Goal: Information Seeking & Learning: Learn about a topic

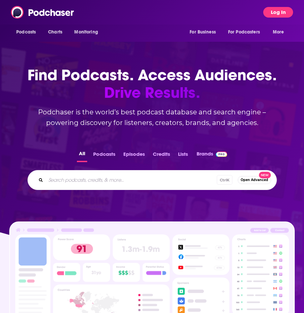
click at [273, 9] on button "Log In" at bounding box center [279, 12] width 30 height 11
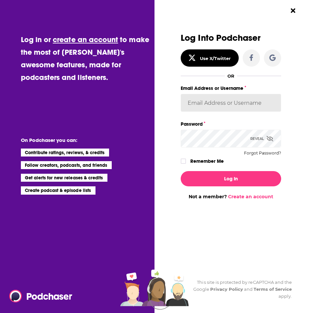
type input "Penguin_portfolio"
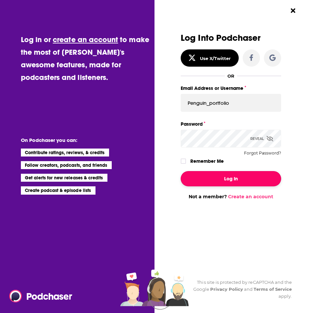
click at [235, 179] on button "Log In" at bounding box center [231, 178] width 101 height 15
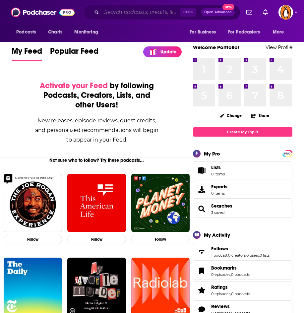
click at [141, 10] on input "Search podcasts, credits, & more..." at bounding box center [141, 12] width 79 height 11
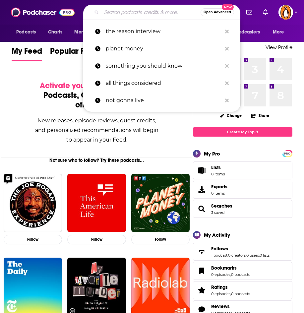
click at [141, 10] on input "Search podcasts, credits, & more..." at bounding box center [151, 12] width 99 height 11
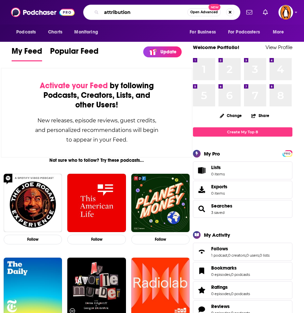
type input "attribution"
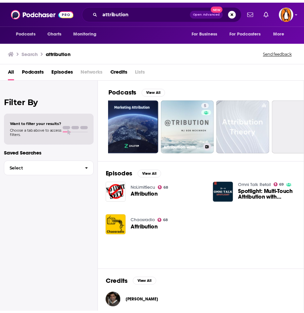
scroll to position [0, 232]
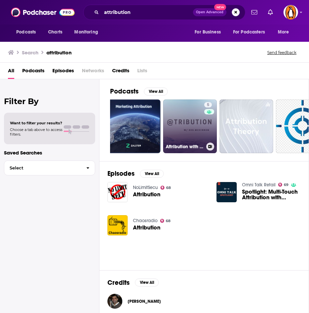
click at [193, 120] on link "5 Attribution with [PERSON_NAME]" at bounding box center [190, 127] width 54 height 54
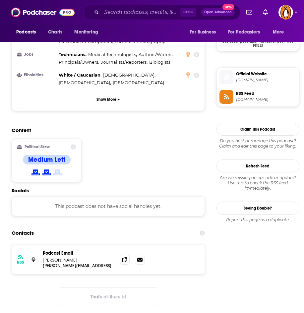
scroll to position [500, 0]
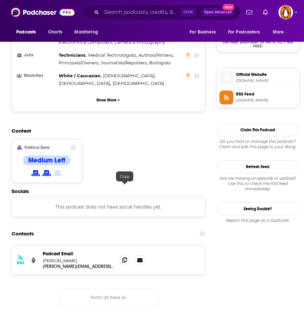
click at [123, 258] on icon at bounding box center [125, 260] width 5 height 5
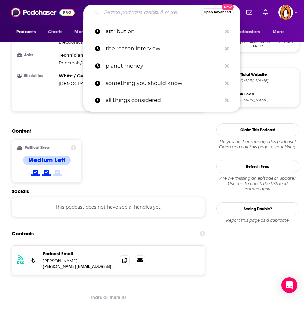
click at [135, 13] on input "Search podcasts, credits, & more..." at bounding box center [151, 12] width 99 height 11
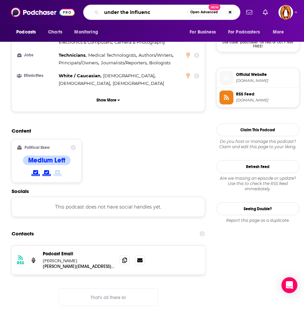
type input "under the influence"
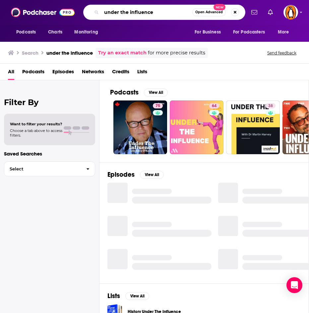
drag, startPoint x: 135, startPoint y: 13, endPoint x: 157, endPoint y: 86, distance: 76.6
click at [157, 86] on div "Podcasts Charts Monitoring under the influence Open Advanced New For Business F…" at bounding box center [154, 156] width 309 height 313
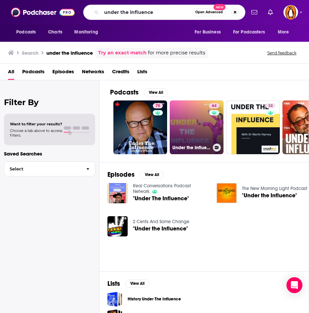
click at [196, 116] on link "64 Under the Influence with [PERSON_NAME]" at bounding box center [197, 128] width 54 height 54
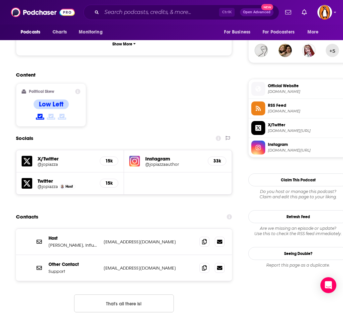
scroll to position [486, 0]
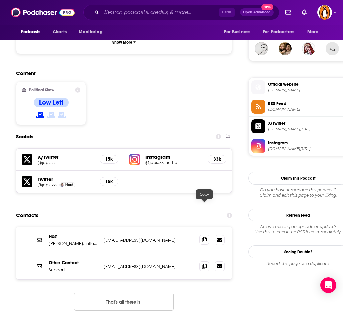
click at [203, 237] on icon at bounding box center [204, 239] width 5 height 5
click at [147, 14] on input "Search podcasts, credits, & more..." at bounding box center [160, 12] width 117 height 11
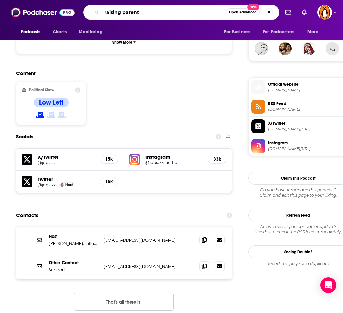
type input "raising parents"
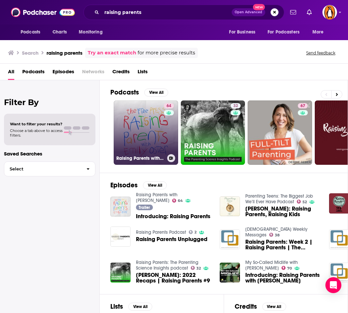
click at [149, 127] on link "64 Raising Parents with [PERSON_NAME]" at bounding box center [146, 133] width 64 height 64
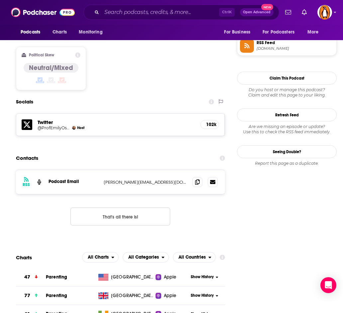
scroll to position [547, 0]
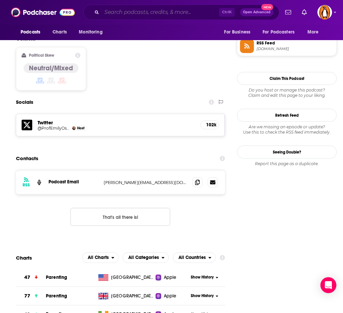
click at [128, 11] on input "Search podcasts, credits, & more..." at bounding box center [160, 12] width 117 height 11
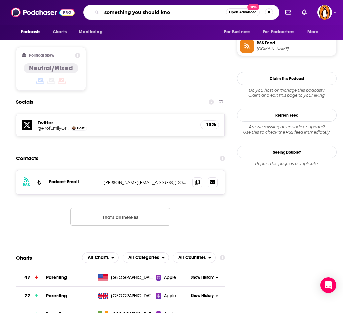
type input "something you should know"
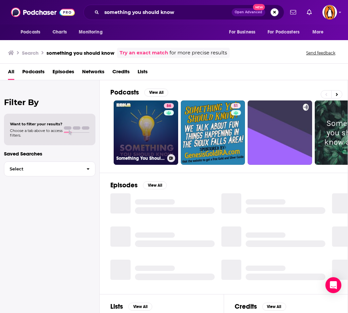
click at [144, 121] on link "86 Something You Should Know" at bounding box center [146, 133] width 64 height 64
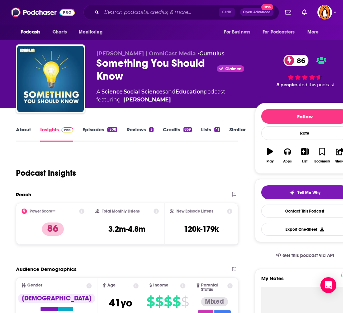
click at [26, 133] on link "About" at bounding box center [23, 134] width 15 height 15
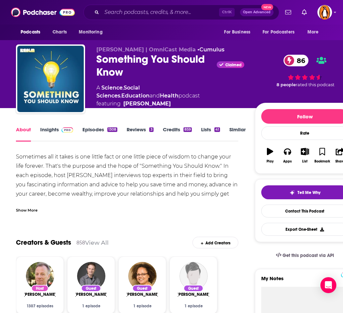
click at [54, 133] on link "Insights" at bounding box center [56, 134] width 33 height 15
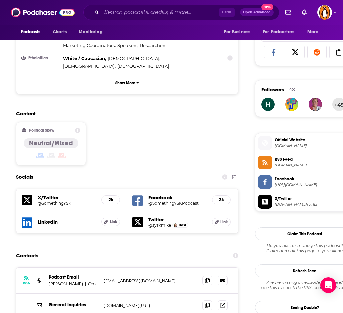
scroll to position [593, 0]
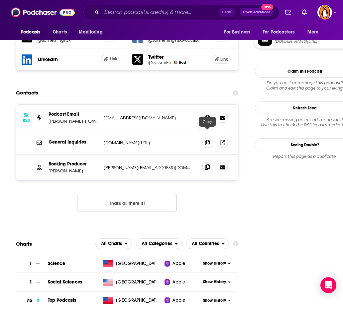
click at [206, 165] on icon at bounding box center [207, 167] width 5 height 5
click at [151, 194] on button "That's all there is!" at bounding box center [127, 203] width 100 height 18
click at [186, 7] on input "Search podcasts, credits, & more..." at bounding box center [160, 12] width 117 height 11
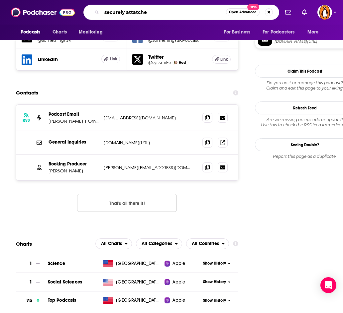
type input "securely attatched"
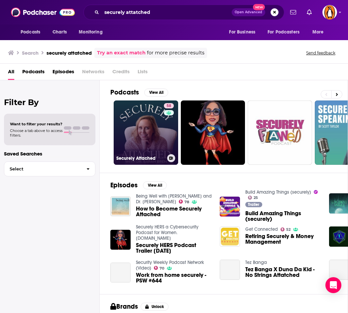
click at [146, 120] on link "58 Securely Attached" at bounding box center [146, 133] width 64 height 64
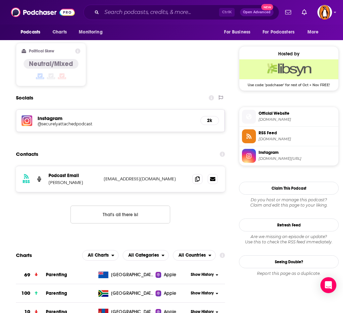
scroll to position [518, 0]
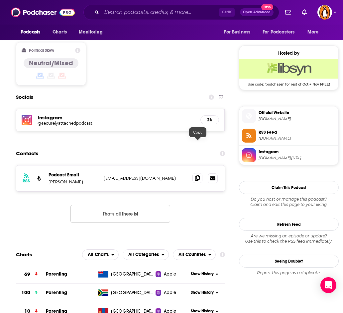
click at [196, 176] on icon at bounding box center [197, 178] width 5 height 5
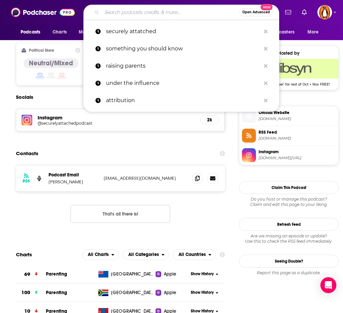
click at [194, 7] on input "Search podcasts, credits, & more..." at bounding box center [170, 12] width 137 height 11
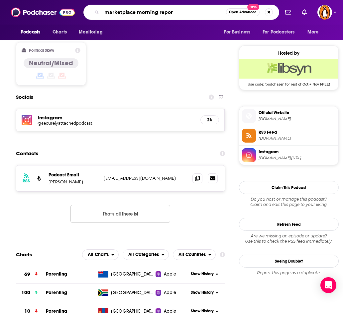
type input "marketplace morning report"
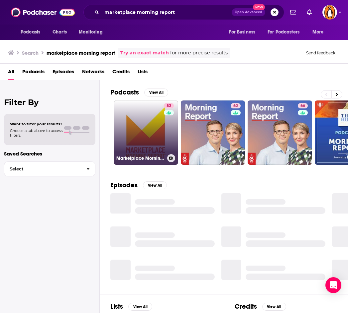
click at [141, 122] on link "82 Marketplace Morning Report" at bounding box center [146, 133] width 64 height 64
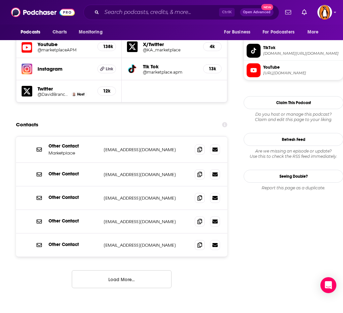
scroll to position [582, 0]
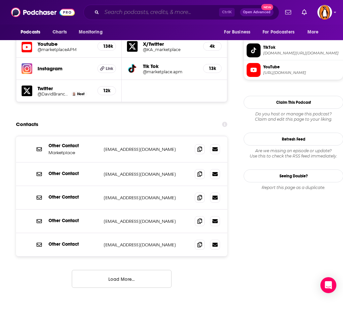
click at [136, 11] on input "Search podcasts, credits, & more..." at bounding box center [160, 12] width 117 height 11
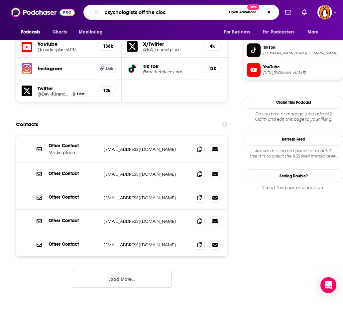
type input "psychologists off the clock"
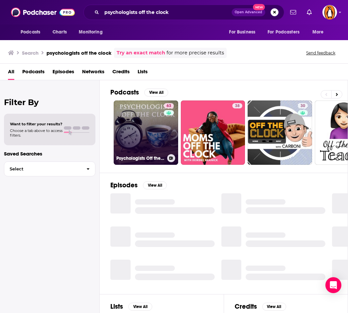
click at [149, 124] on link "63 Psychologists Off the Clock" at bounding box center [146, 133] width 64 height 64
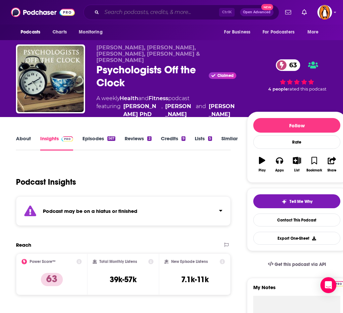
click at [155, 15] on input "Search podcasts, credits, & more..." at bounding box center [160, 12] width 117 height 11
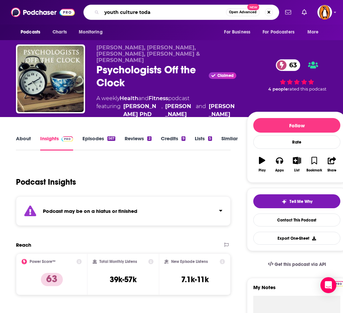
type input "youth culture [DATE]"
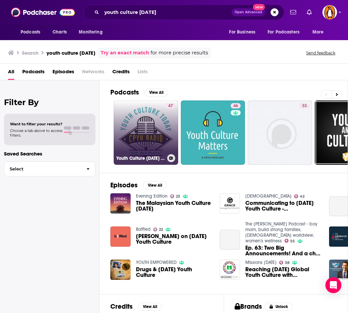
click at [157, 128] on link "47 Youth Culture [DATE] with [PERSON_NAME]" at bounding box center [146, 133] width 64 height 64
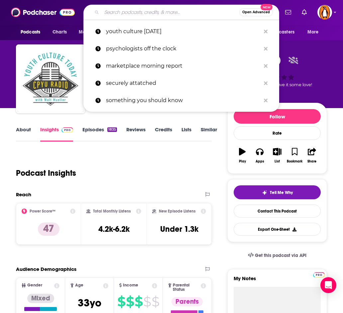
click at [150, 15] on input "Search podcasts, credits, & more..." at bounding box center [170, 12] width 137 height 11
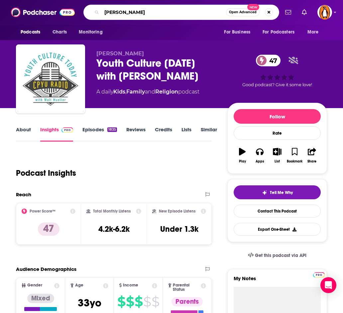
type input "[PERSON_NAME]"
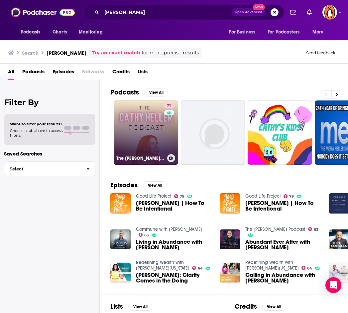
click at [149, 128] on link "71 The [PERSON_NAME] Podcast with [PERSON_NAME]" at bounding box center [146, 133] width 64 height 64
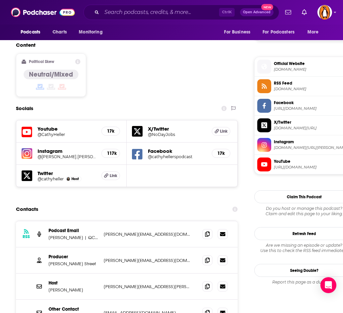
scroll to position [507, 0]
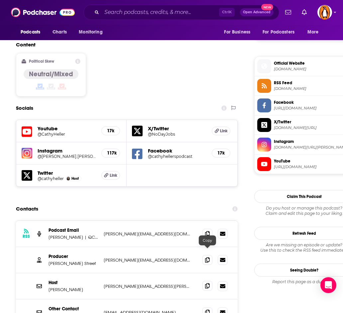
click at [206, 284] on icon at bounding box center [207, 286] width 5 height 5
click at [147, 12] on input "Search podcasts, credits, & more..." at bounding box center [160, 12] width 117 height 11
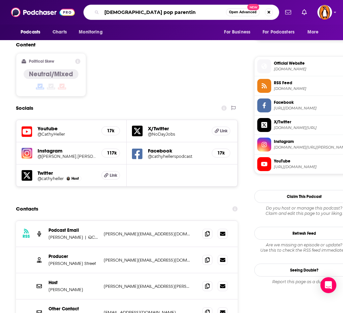
type input "[DEMOGRAPHIC_DATA] pop parenting"
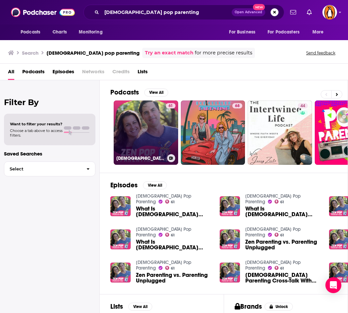
click at [133, 133] on link "61 [DEMOGRAPHIC_DATA] Pop Parenting" at bounding box center [146, 133] width 64 height 64
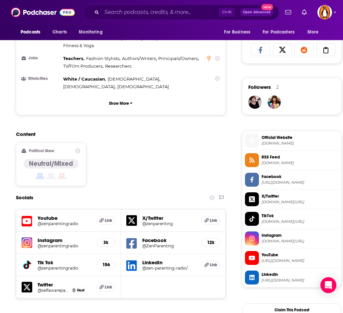
scroll to position [562, 0]
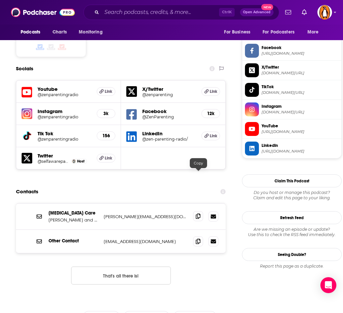
click at [197, 214] on icon at bounding box center [198, 216] width 5 height 5
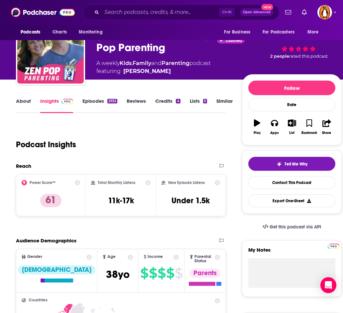
scroll to position [0, 0]
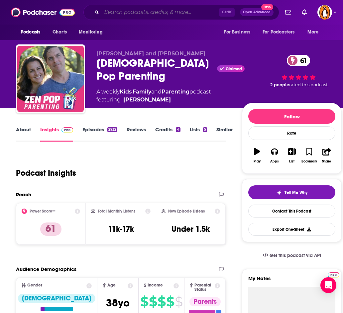
click at [155, 13] on input "Search podcasts, credits, & more..." at bounding box center [160, 12] width 117 height 11
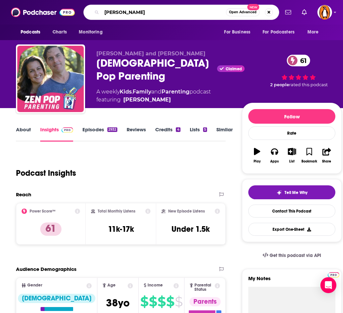
type input "[PERSON_NAME]"
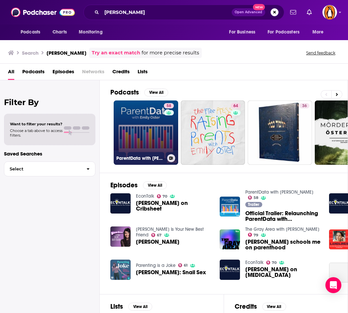
click at [148, 126] on link "58 ParentData with [PERSON_NAME]" at bounding box center [146, 133] width 64 height 64
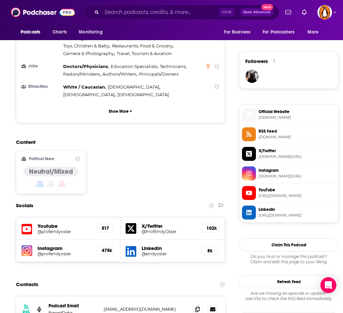
scroll to position [576, 0]
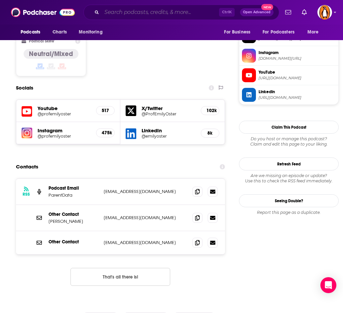
click at [188, 11] on input "Search podcasts, credits, & more..." at bounding box center [160, 12] width 117 height 11
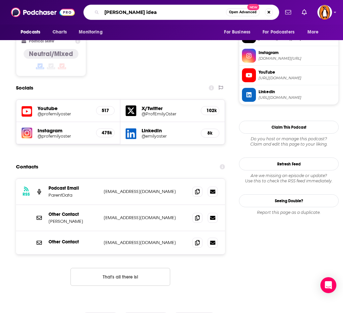
type input "[PERSON_NAME] ideas"
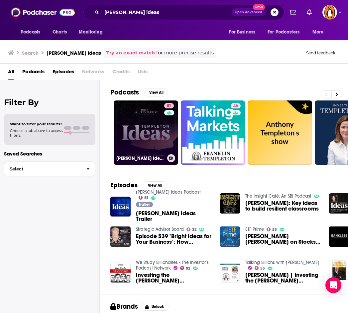
click at [151, 118] on link "81 [PERSON_NAME] Ideas Podcast" at bounding box center [146, 133] width 64 height 64
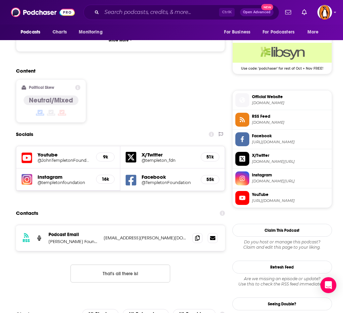
scroll to position [481, 0]
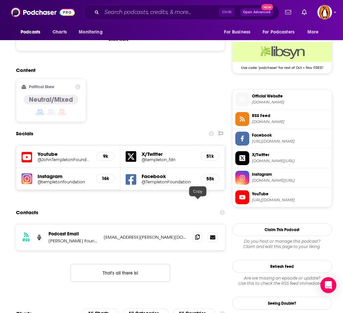
click at [196, 235] on icon at bounding box center [197, 237] width 5 height 5
click at [193, 10] on input "Search podcasts, credits, & more..." at bounding box center [160, 12] width 117 height 11
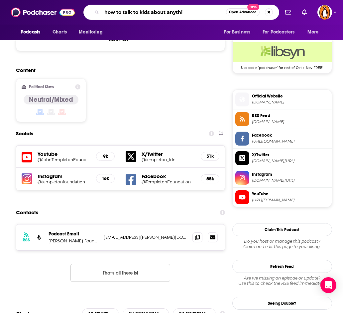
type input "how to talk to kids about anythig"
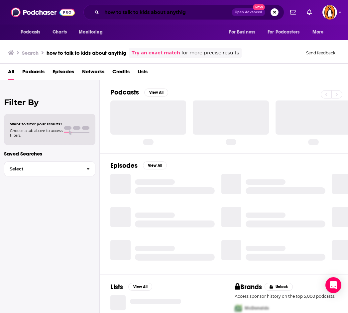
click at [193, 10] on input "how to talk to kids about anythig" at bounding box center [167, 12] width 130 height 11
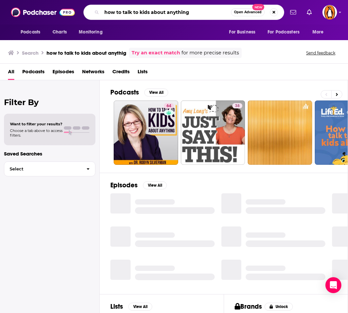
type input "how to talk to kids about anything"
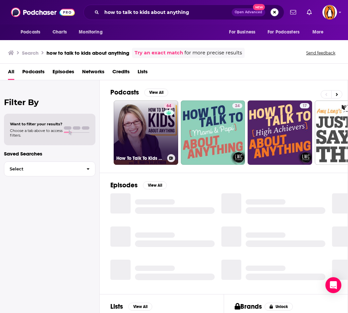
click at [153, 129] on link "64 How To Talk To Kids About Anything" at bounding box center [146, 133] width 64 height 64
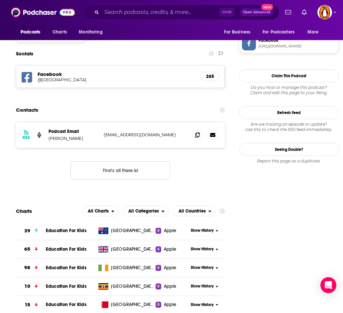
scroll to position [570, 0]
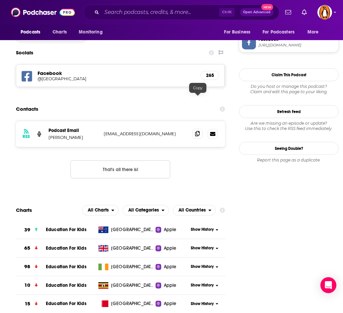
click at [199, 131] on icon at bounding box center [197, 133] width 5 height 5
click at [175, 14] on input "Search podcasts, credits, & more..." at bounding box center [160, 12] width 117 height 11
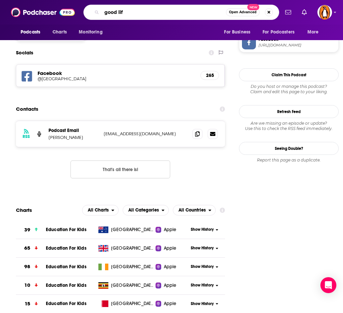
type input "good life"
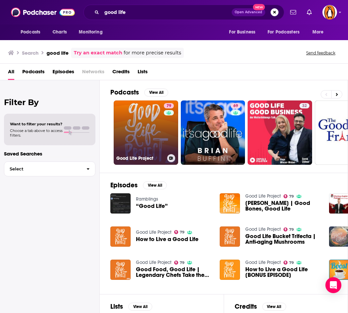
click at [143, 141] on link "79 Good Life Project" at bounding box center [146, 133] width 64 height 64
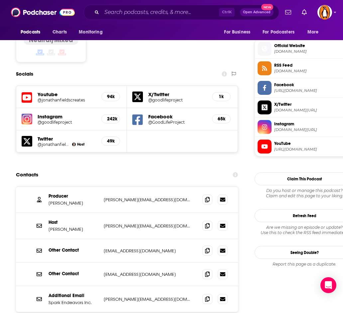
scroll to position [586, 0]
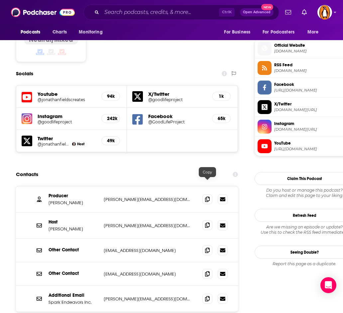
click at [205, 223] on icon at bounding box center [207, 225] width 5 height 5
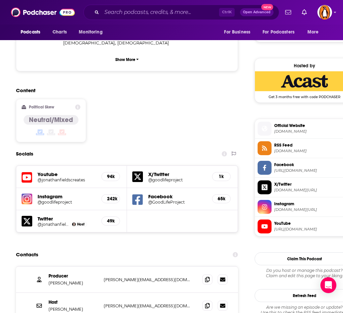
scroll to position [0, 0]
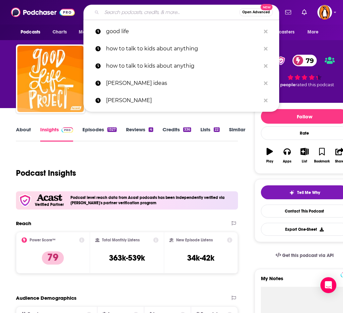
click at [192, 13] on input "Search podcasts, credits, & more..." at bounding box center [170, 12] width 137 height 11
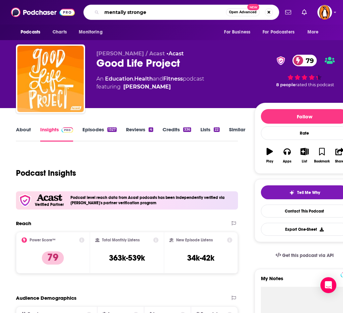
type input "mentally stronger"
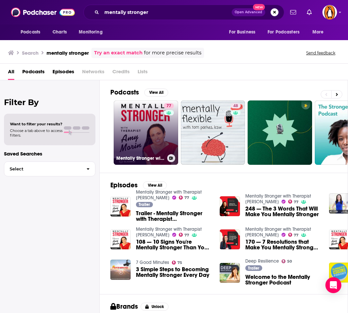
click at [145, 130] on link "77 Mentally Stronger with Therapist [PERSON_NAME]" at bounding box center [146, 133] width 64 height 64
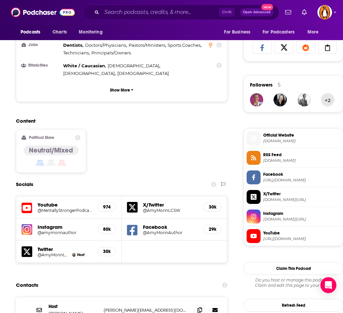
scroll to position [599, 0]
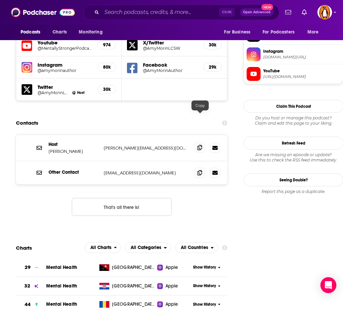
click at [198, 145] on icon at bounding box center [199, 147] width 5 height 5
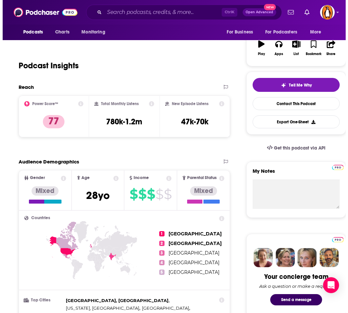
scroll to position [0, 0]
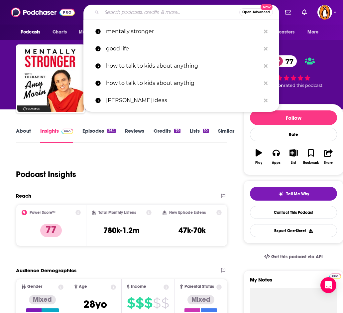
click at [154, 8] on input "Search podcasts, credits, & more..." at bounding box center [170, 12] width 137 height 11
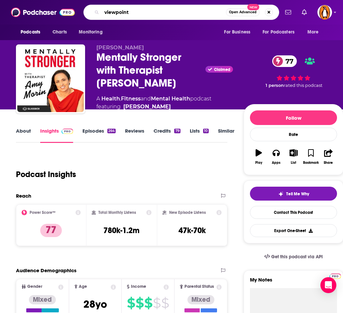
type input "viewpoints"
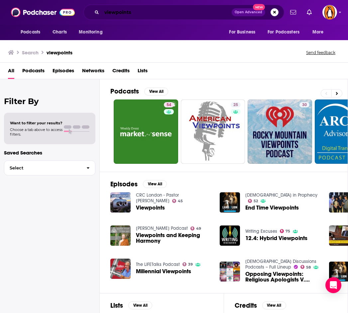
click at [149, 11] on input "viewpoints" at bounding box center [167, 12] width 130 height 11
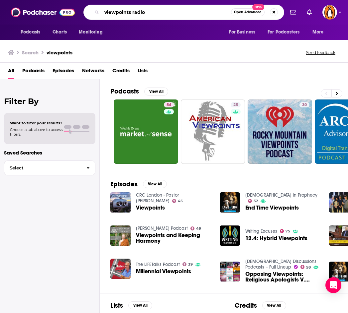
type input "viewpoints radio"
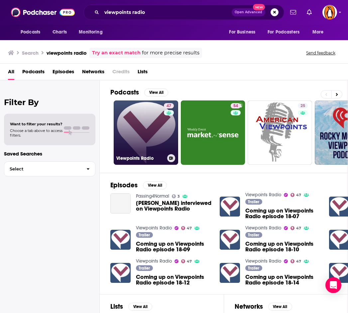
click at [136, 138] on link "47 Viewpoints Radio" at bounding box center [146, 133] width 64 height 64
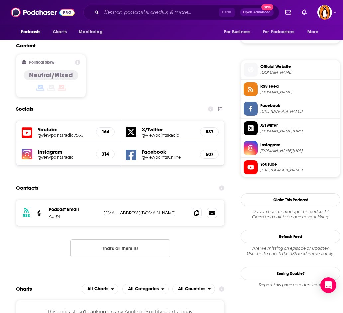
scroll to position [614, 0]
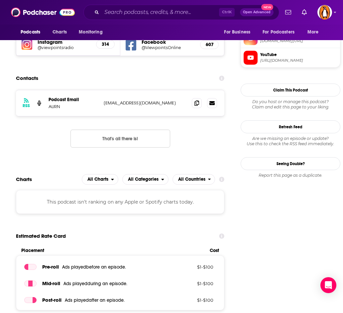
click at [138, 130] on button "That's all there is!" at bounding box center [120, 139] width 100 height 18
click at [197, 100] on icon at bounding box center [196, 102] width 5 height 5
click at [168, 10] on input "Search podcasts, credits, & more..." at bounding box center [160, 12] width 117 height 11
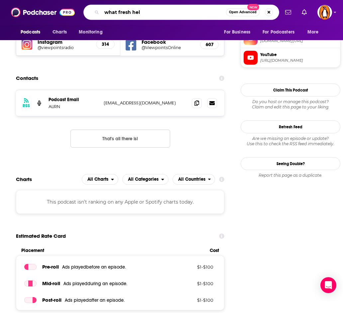
type input "what fresh hell"
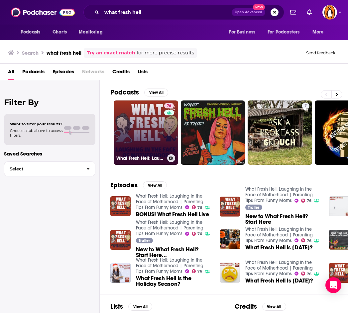
click at [144, 129] on link "76 What Fresh Hell: Laughing in the Face of Motherhood | Parenting Tips From Fu…" at bounding box center [146, 133] width 64 height 64
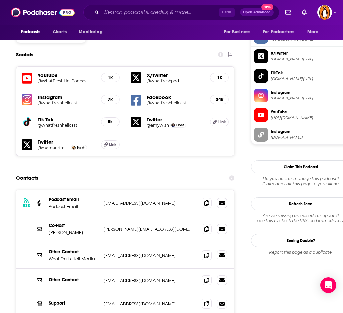
scroll to position [577, 0]
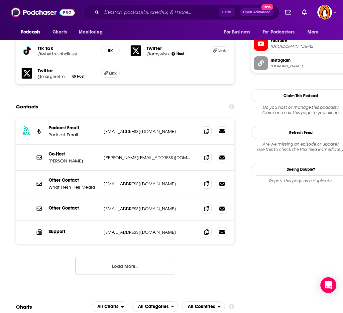
scroll to position [648, 0]
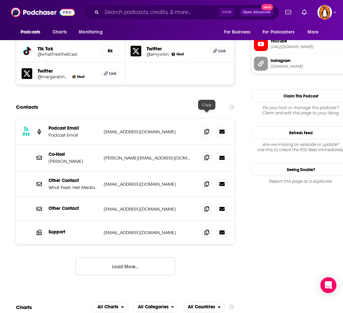
click at [205, 155] on icon at bounding box center [206, 157] width 5 height 5
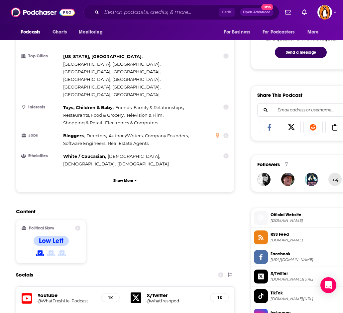
scroll to position [0, 0]
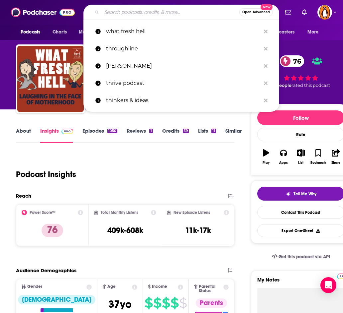
click at [187, 12] on input "Search podcasts, credits, & more..." at bounding box center [170, 12] width 137 height 11
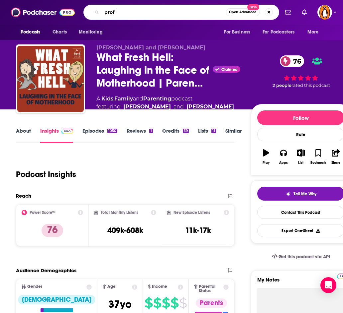
type input "prof g"
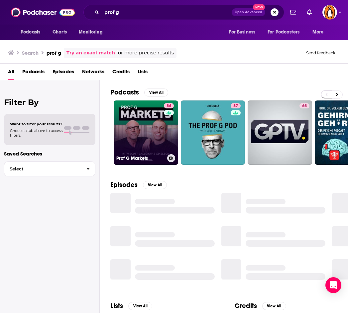
click at [155, 129] on link "84 Prof G Markets" at bounding box center [146, 133] width 64 height 64
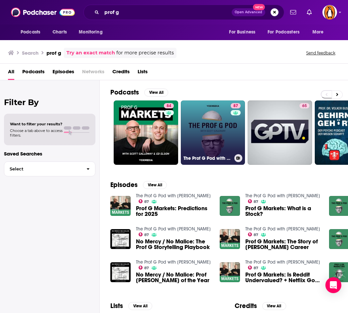
click at [191, 128] on link "87 The Prof G Pod with Scott Galloway" at bounding box center [213, 133] width 64 height 64
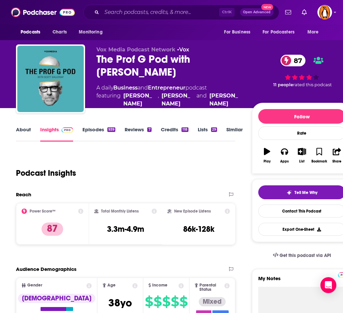
click at [28, 130] on link "About" at bounding box center [23, 134] width 15 height 15
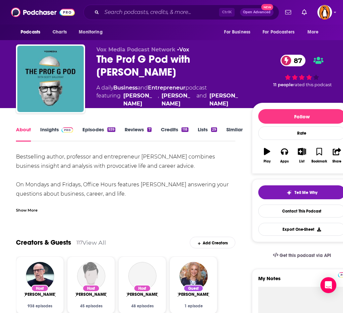
click at [44, 130] on link "Insights" at bounding box center [56, 134] width 33 height 15
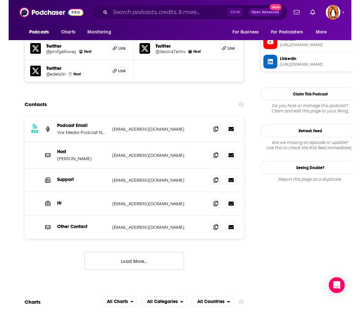
scroll to position [723, 0]
